Goal: Find specific page/section: Find specific page/section

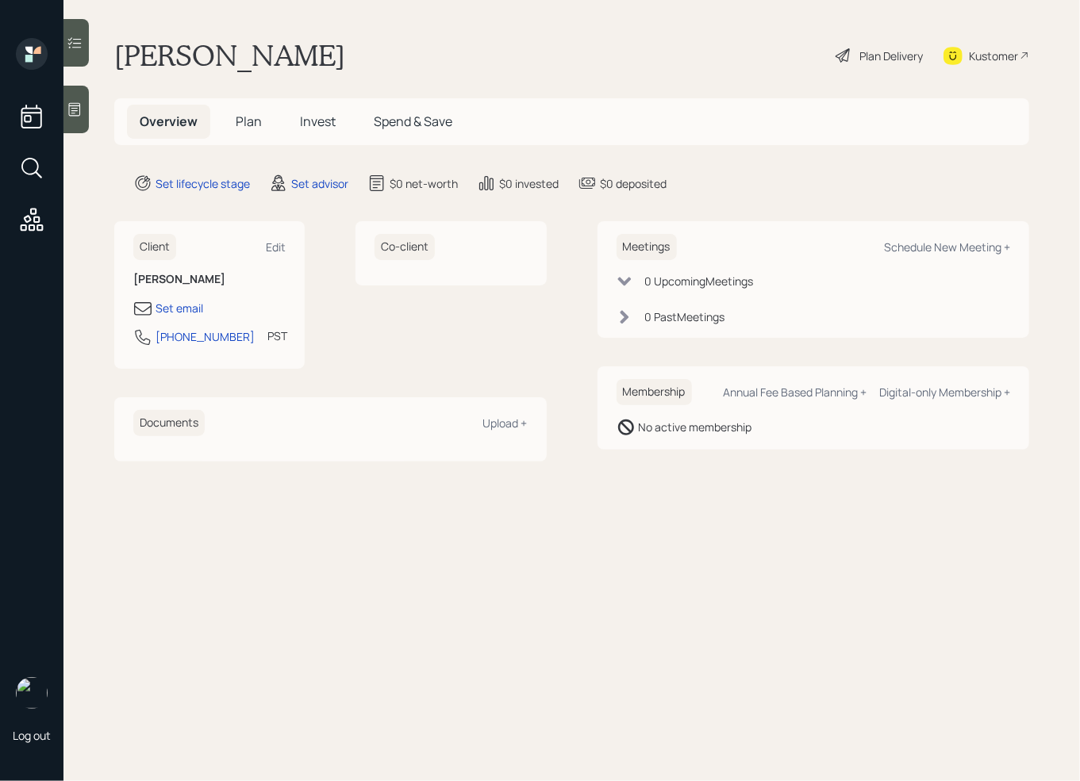
click at [988, 55] on div "Kustomer" at bounding box center [993, 56] width 49 height 17
